Goal: Task Accomplishment & Management: Use online tool/utility

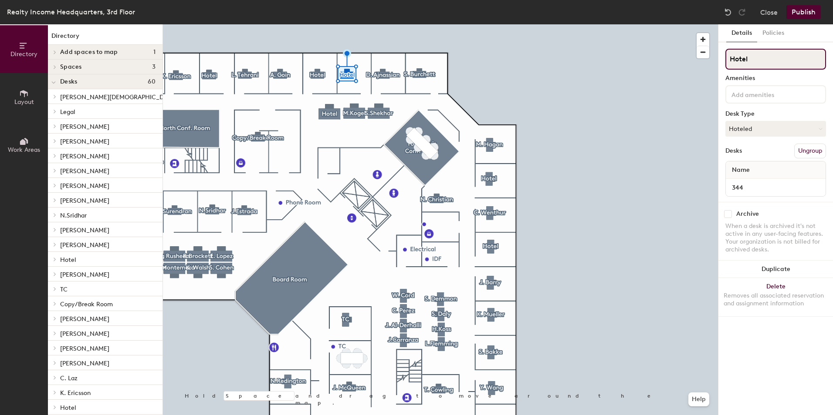
click at [777, 64] on input "Hotel" at bounding box center [775, 59] width 101 height 21
type input "H"
type input "[PERSON_NAME]"
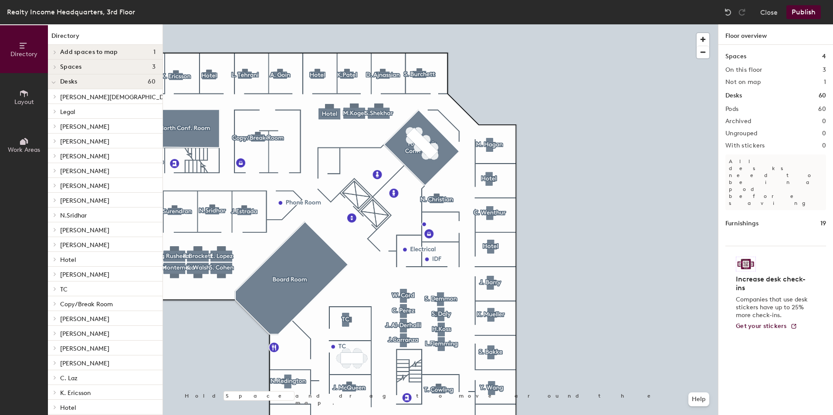
click at [808, 10] on button "Publish" at bounding box center [803, 12] width 34 height 14
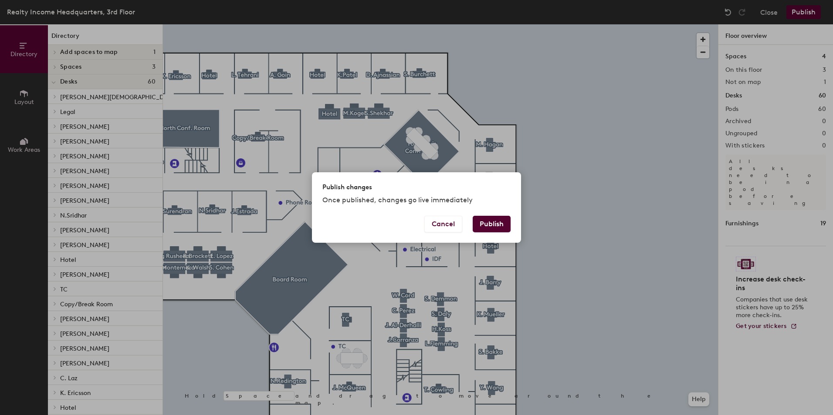
click at [495, 226] on button "Publish" at bounding box center [492, 224] width 38 height 17
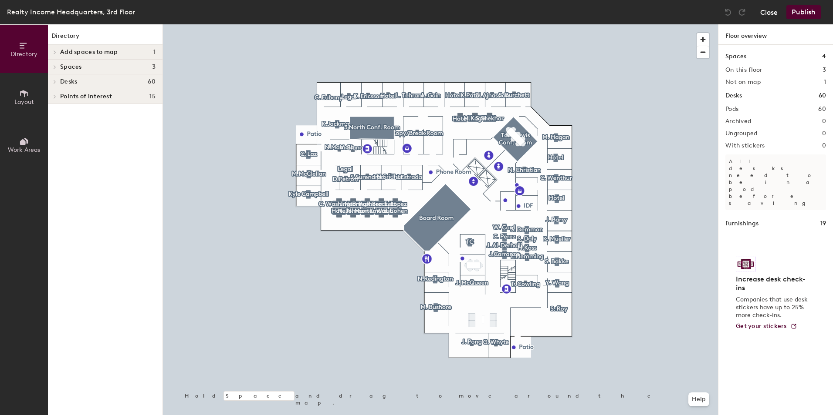
click at [767, 8] on button "Close" at bounding box center [768, 12] width 17 height 14
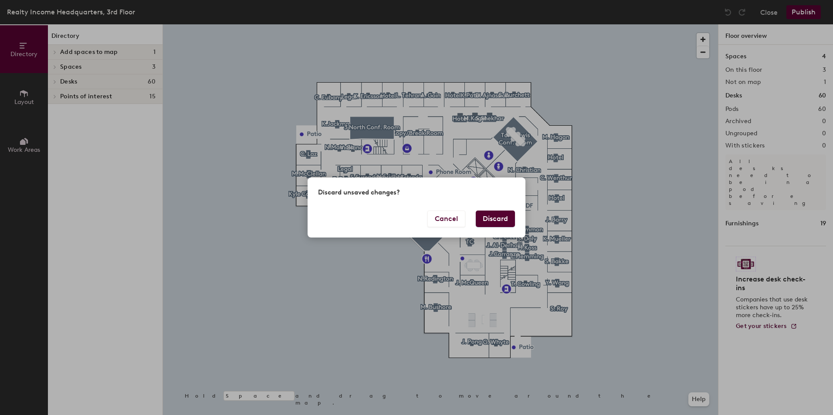
click at [506, 216] on button "Discard" at bounding box center [495, 219] width 39 height 17
